Goal: Task Accomplishment & Management: Manage account settings

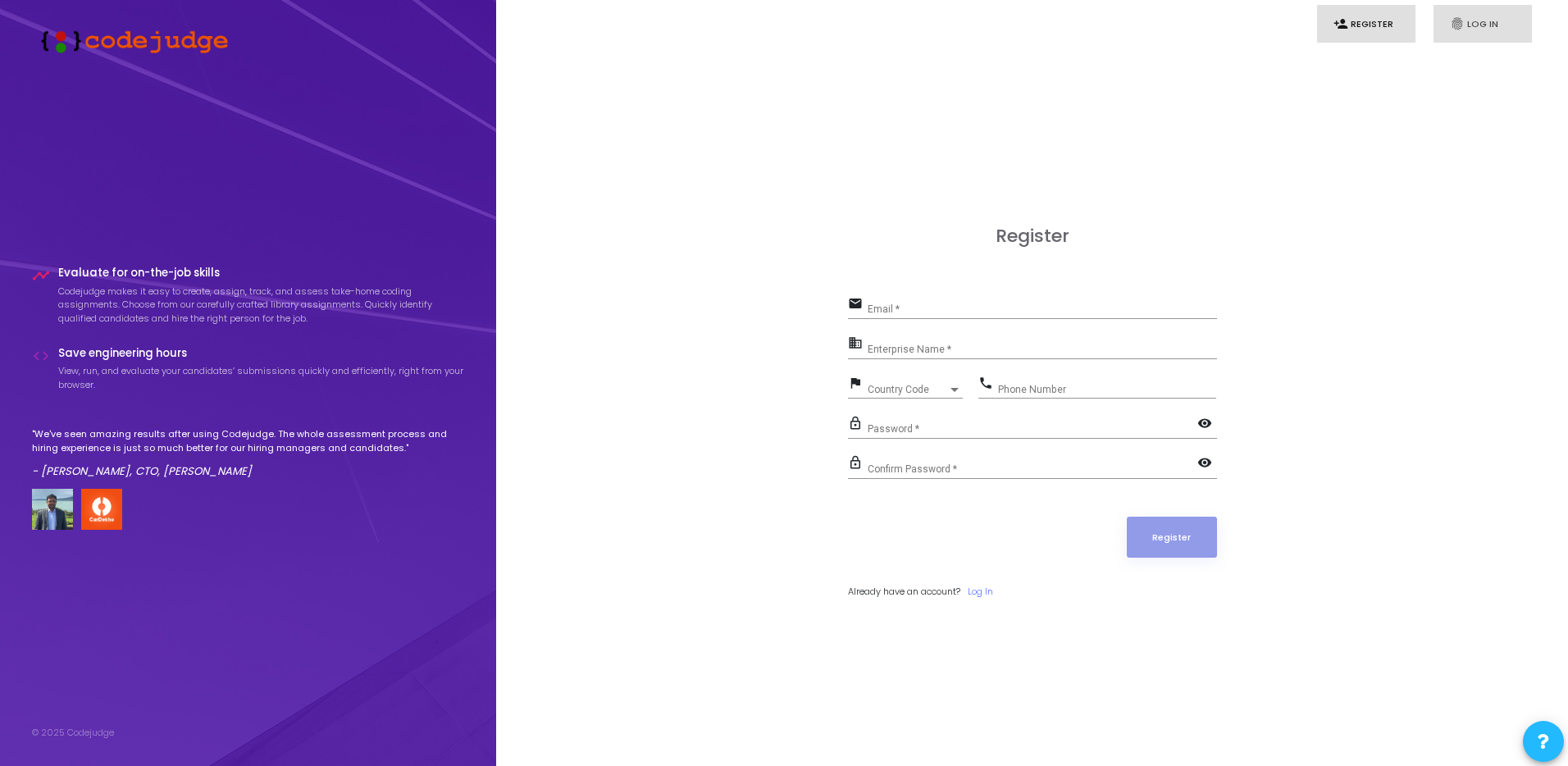
click at [1443, 29] on link "fingerprint Log In" at bounding box center [1483, 24] width 99 height 38
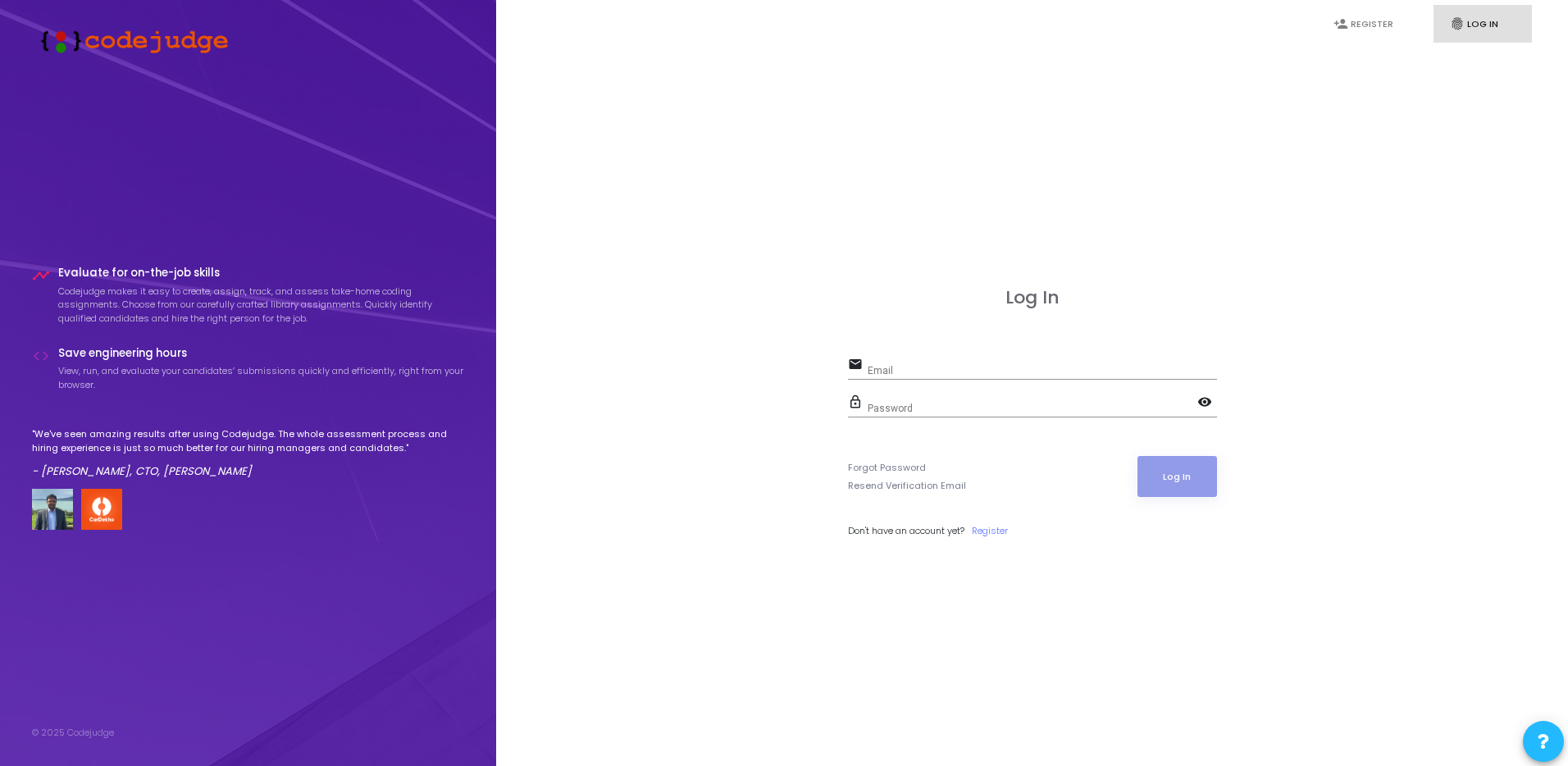
click at [937, 365] on input "Email" at bounding box center [1043, 370] width 350 height 12
click at [1205, 366] on input "l" at bounding box center [1043, 370] width 350 height 12
click at [1062, 345] on div "Log In email l Email Field is not valid lock_outline Password visibility Forgot…" at bounding box center [1033, 430] width 369 height 287
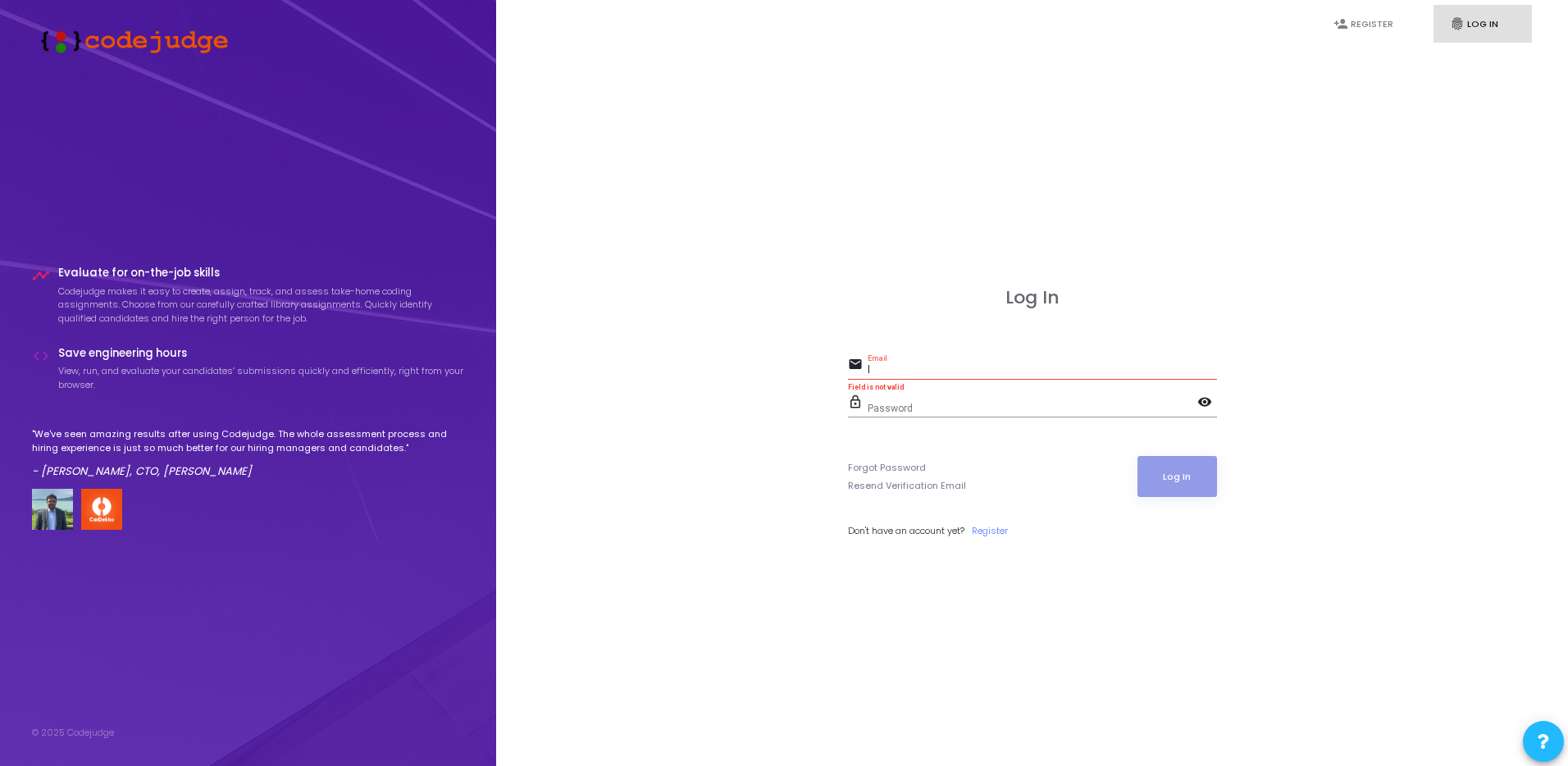
click at [995, 368] on input "l" at bounding box center [1043, 370] width 350 height 12
type input "[EMAIL_ADDRESS][DOMAIN_NAME]"
click at [971, 399] on div "Password" at bounding box center [1033, 405] width 330 height 25
